Goal: Information Seeking & Learning: Learn about a topic

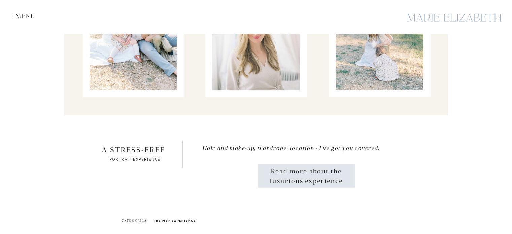
scroll to position [4469, 0]
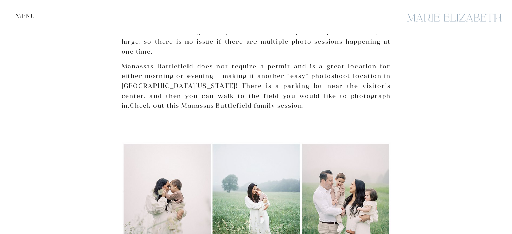
scroll to position [1169, 0]
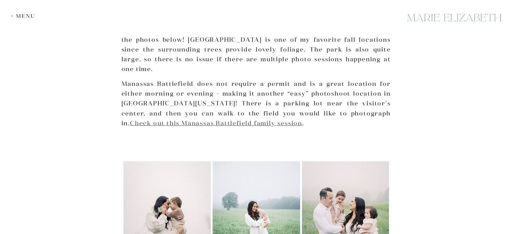
click at [200, 119] on link "Check out this Manassas Battlefield family session" at bounding box center [216, 123] width 172 height 8
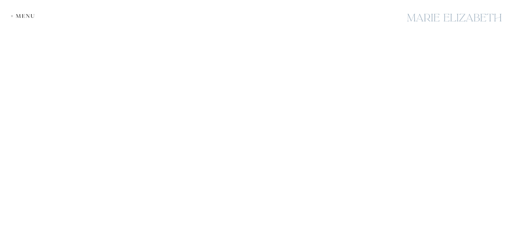
scroll to position [1347, 0]
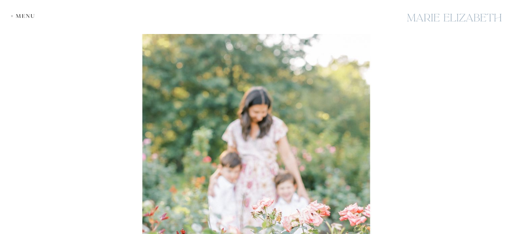
scroll to position [572, 0]
